Goal: Transaction & Acquisition: Purchase product/service

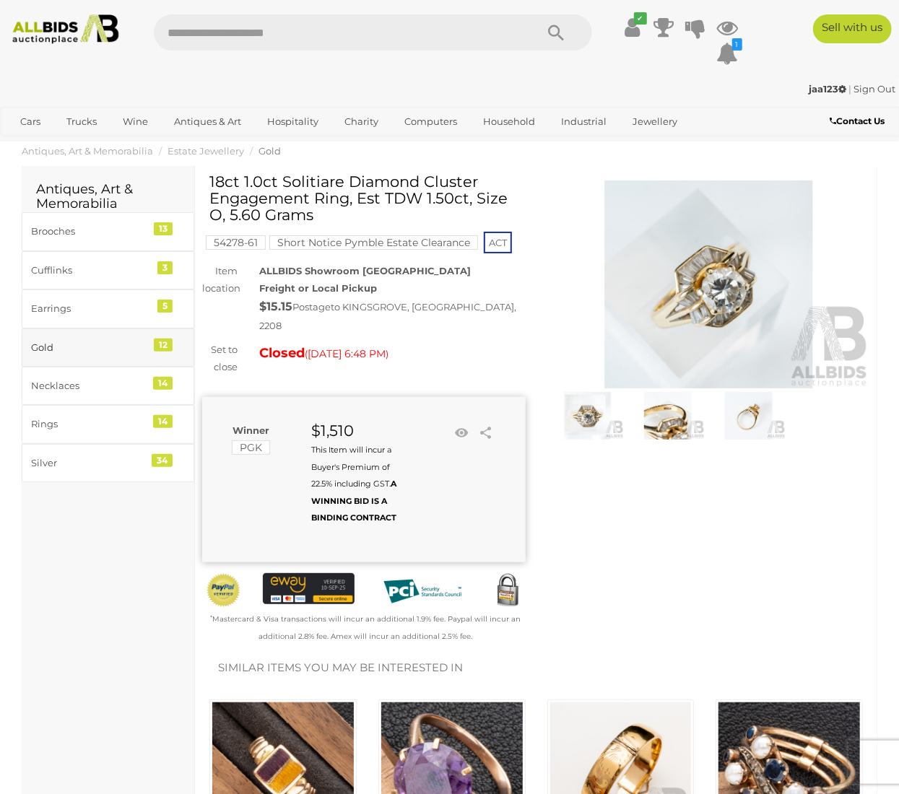
click at [81, 349] on div "Gold" at bounding box center [90, 347] width 119 height 17
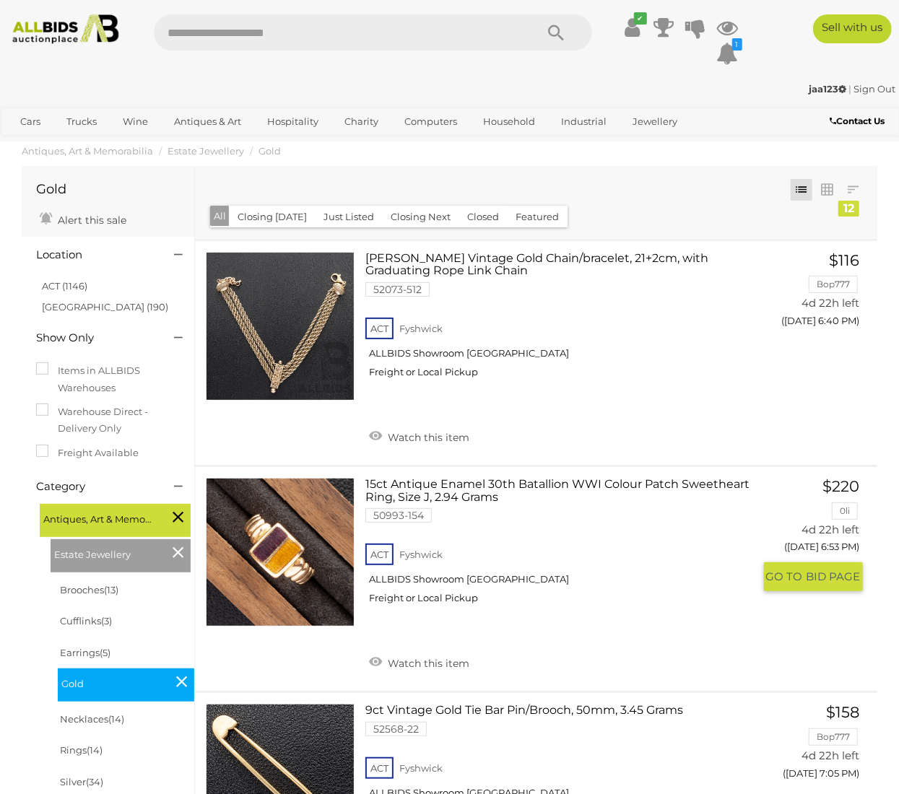
scroll to position [72, 0]
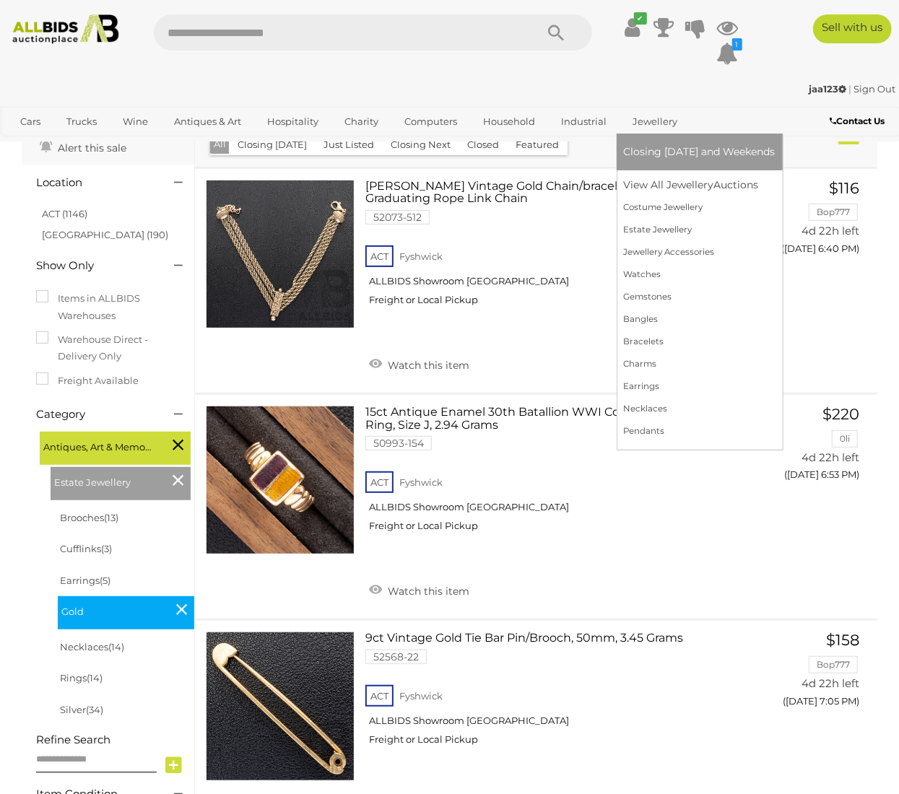
click at [658, 127] on link "Jewellery" at bounding box center [656, 122] width 64 height 24
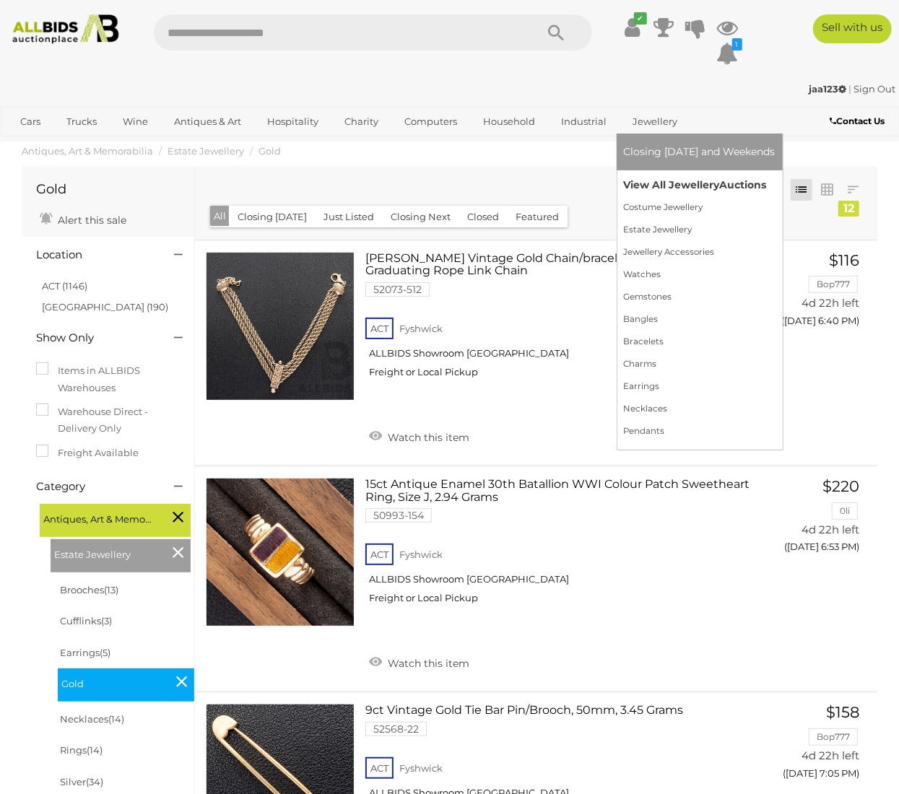
click at [665, 175] on link "View All Jewellery Auctions" at bounding box center [700, 185] width 152 height 22
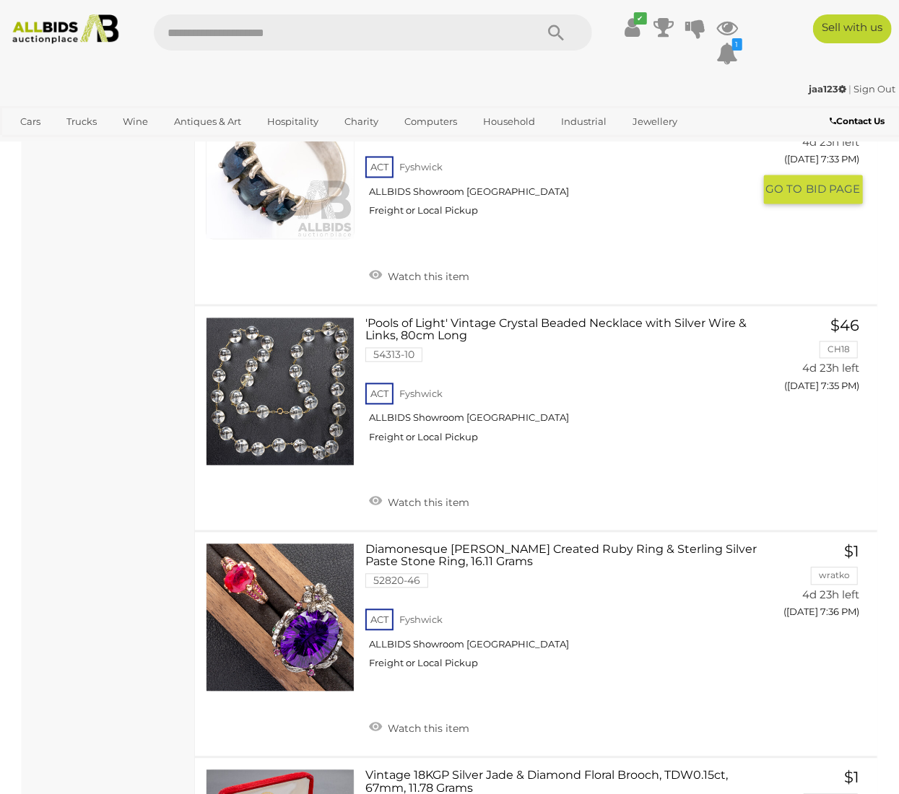
scroll to position [9332, 0]
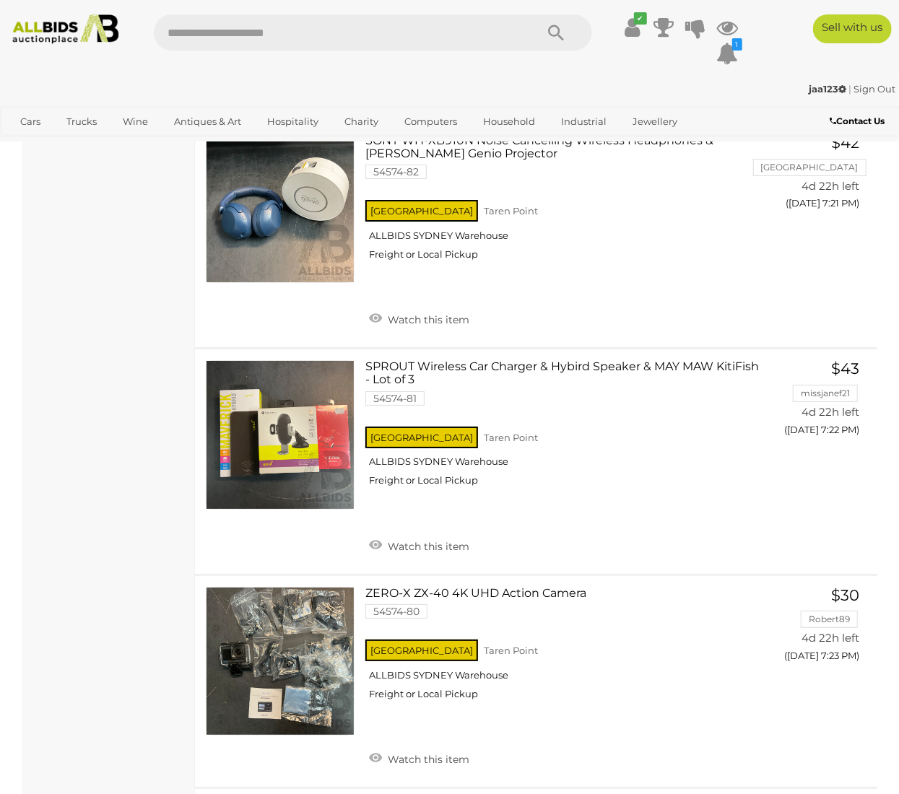
scroll to position [5164, 0]
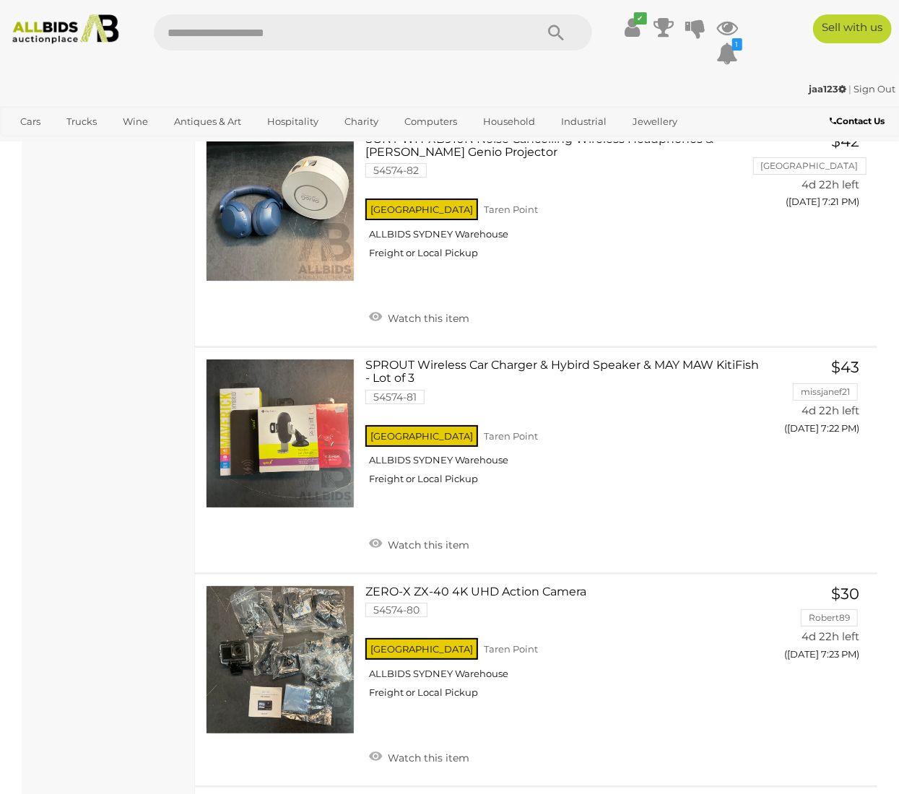
click at [146, 274] on div "Police Auctions Australia Alert this sale Location" at bounding box center [108, 667] width 173 height 11380
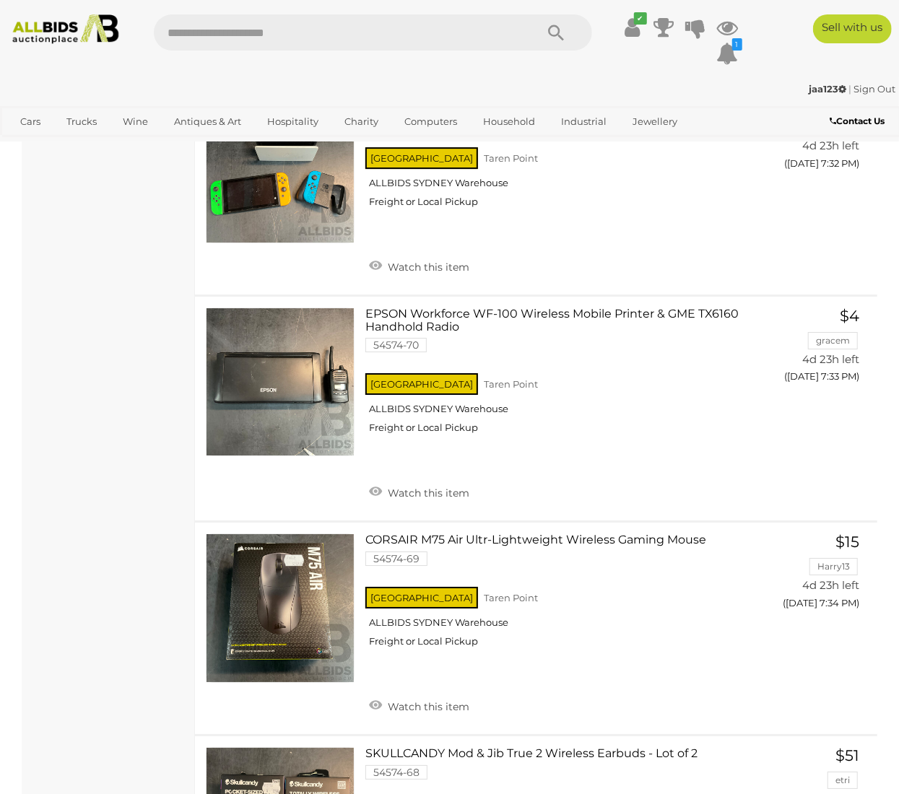
scroll to position [7641, 0]
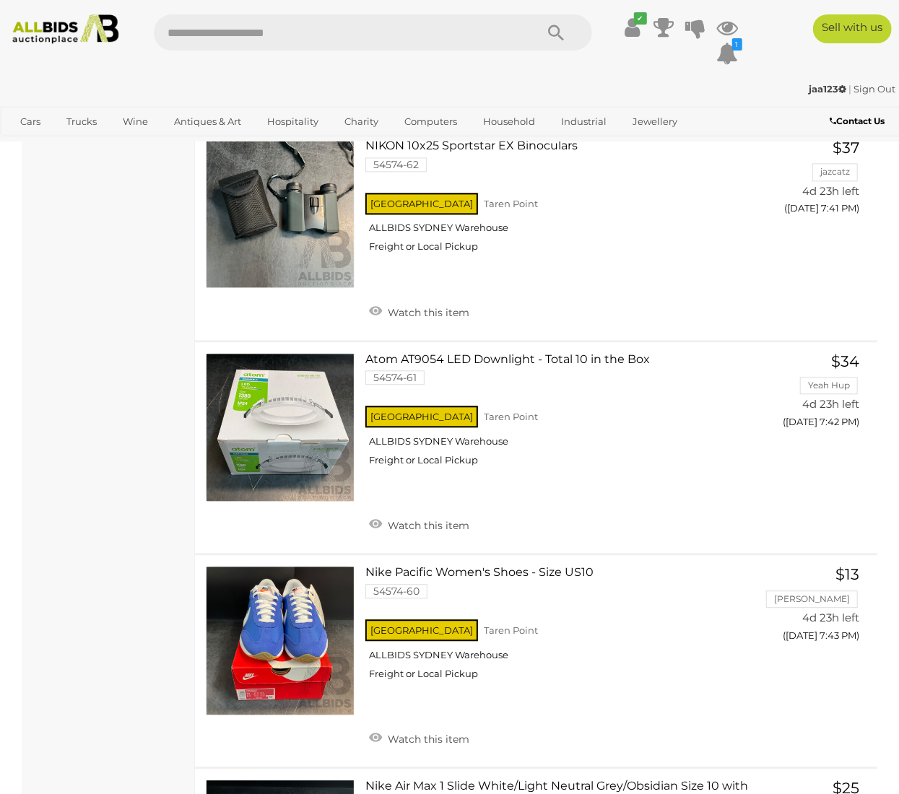
scroll to position [9564, 0]
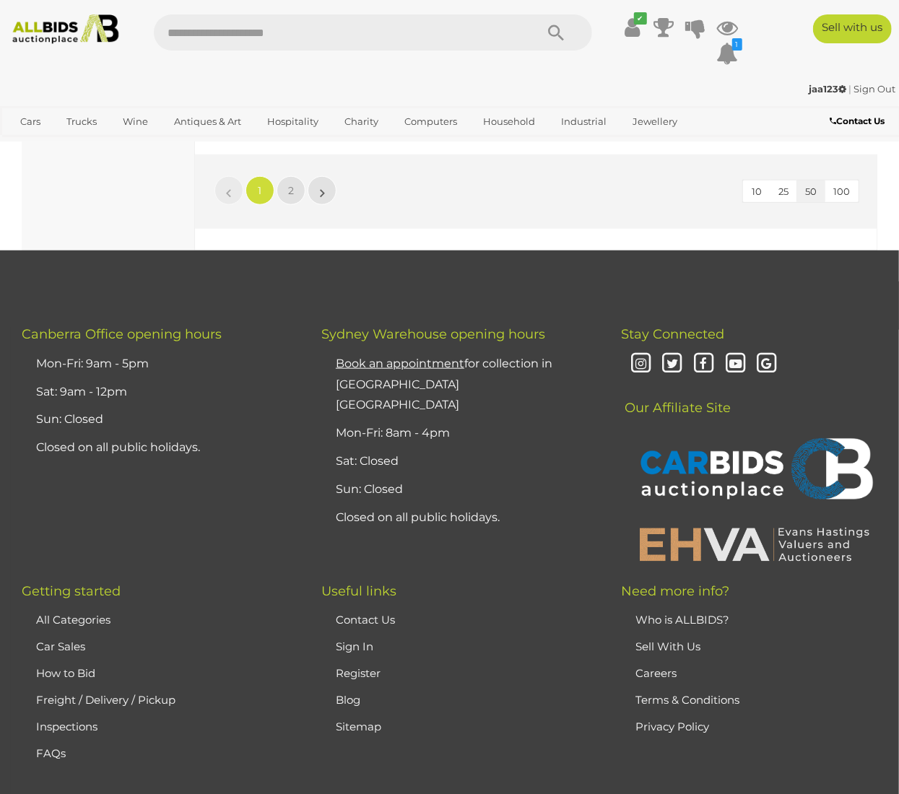
scroll to position [11274, 0]
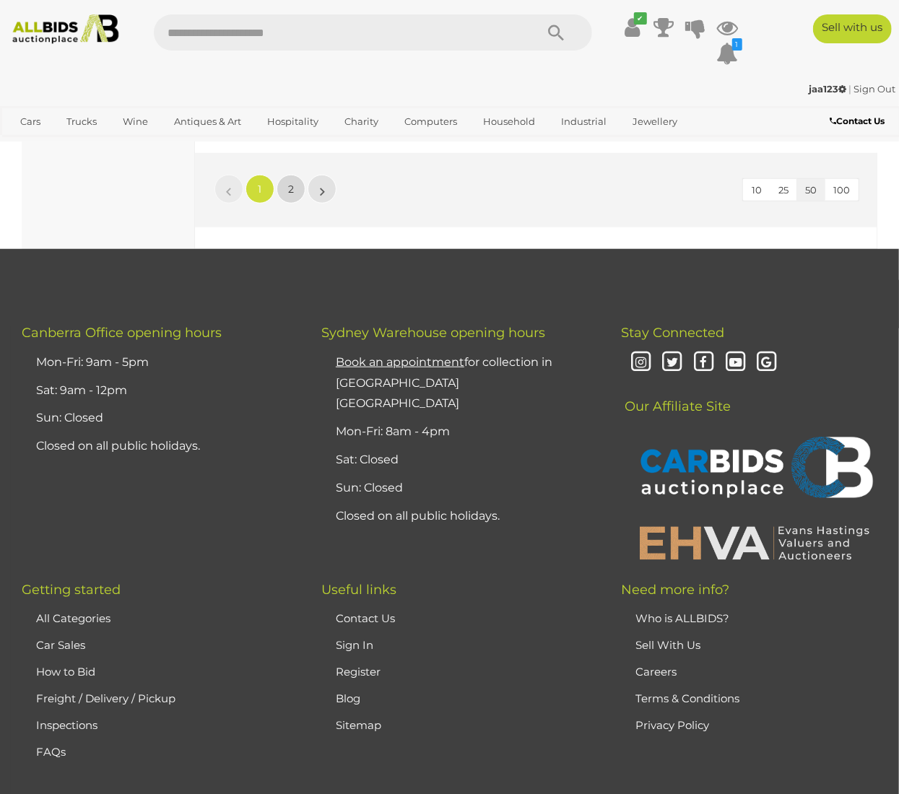
click at [292, 196] on span "2" at bounding box center [291, 189] width 6 height 13
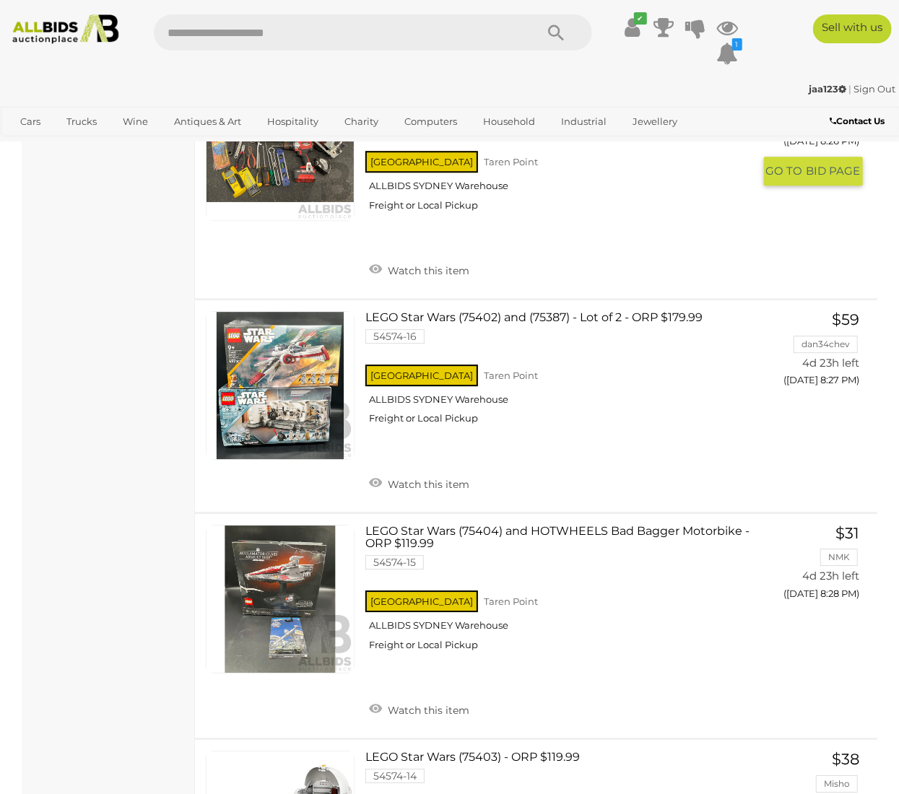
scroll to position [10007, 0]
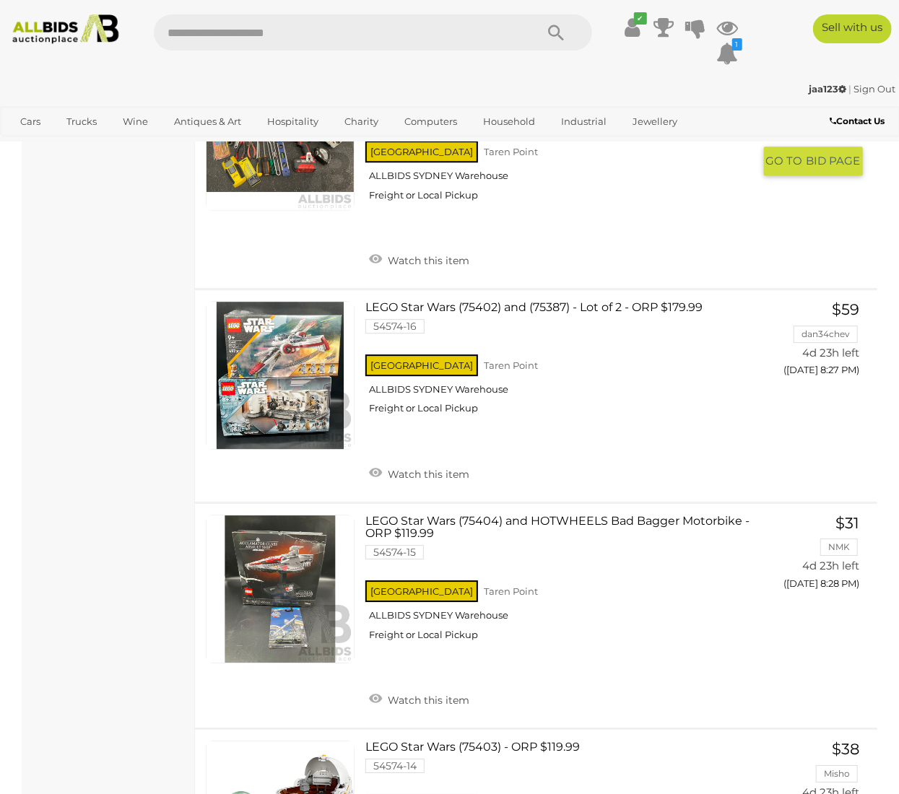
click at [292, 288] on div "OZITO 18V Cordless Circular Saw (PXCSS-500), Ozito 18V Brushless Drill Driver (…" at bounding box center [536, 169] width 704 height 237
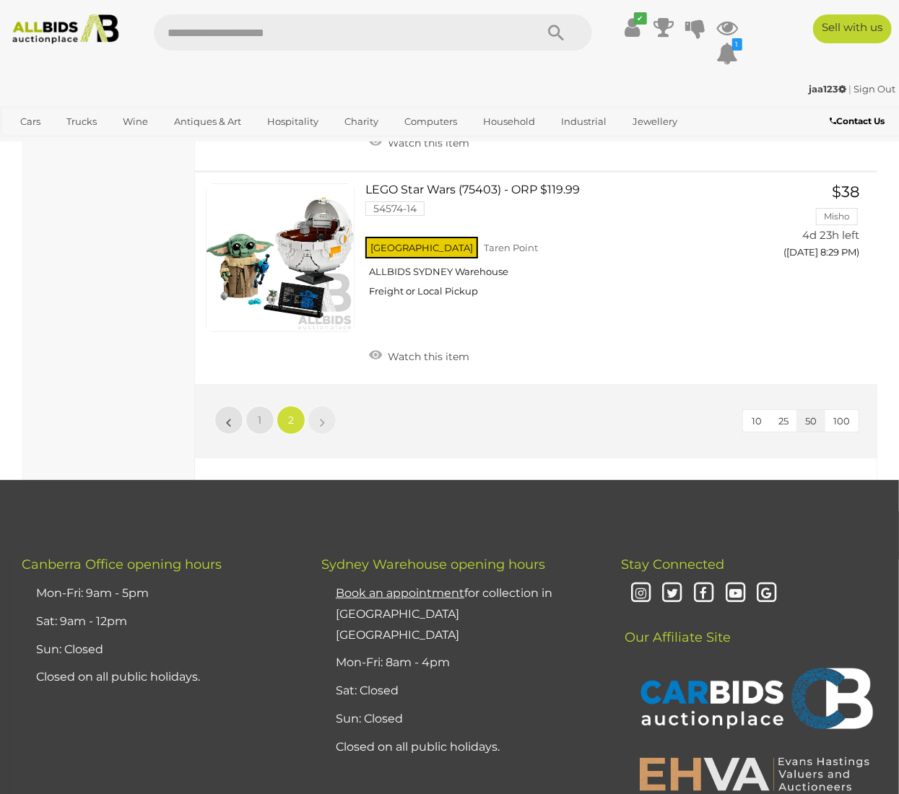
scroll to position [10481, 0]
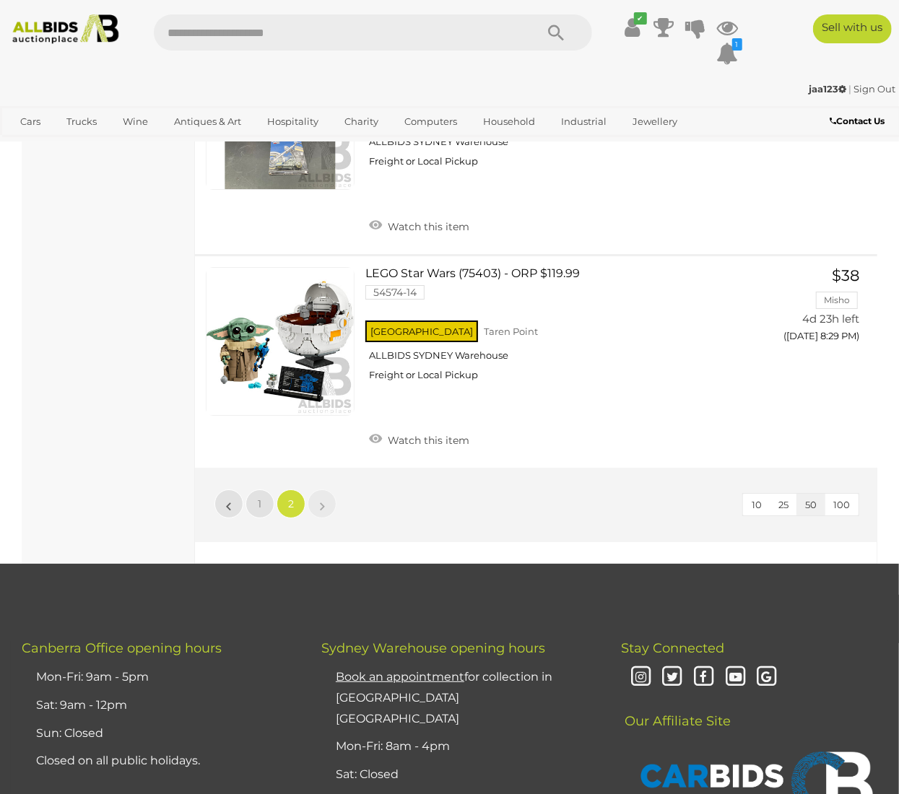
scroll to position [241, 0]
